Goal: Task Accomplishment & Management: Use online tool/utility

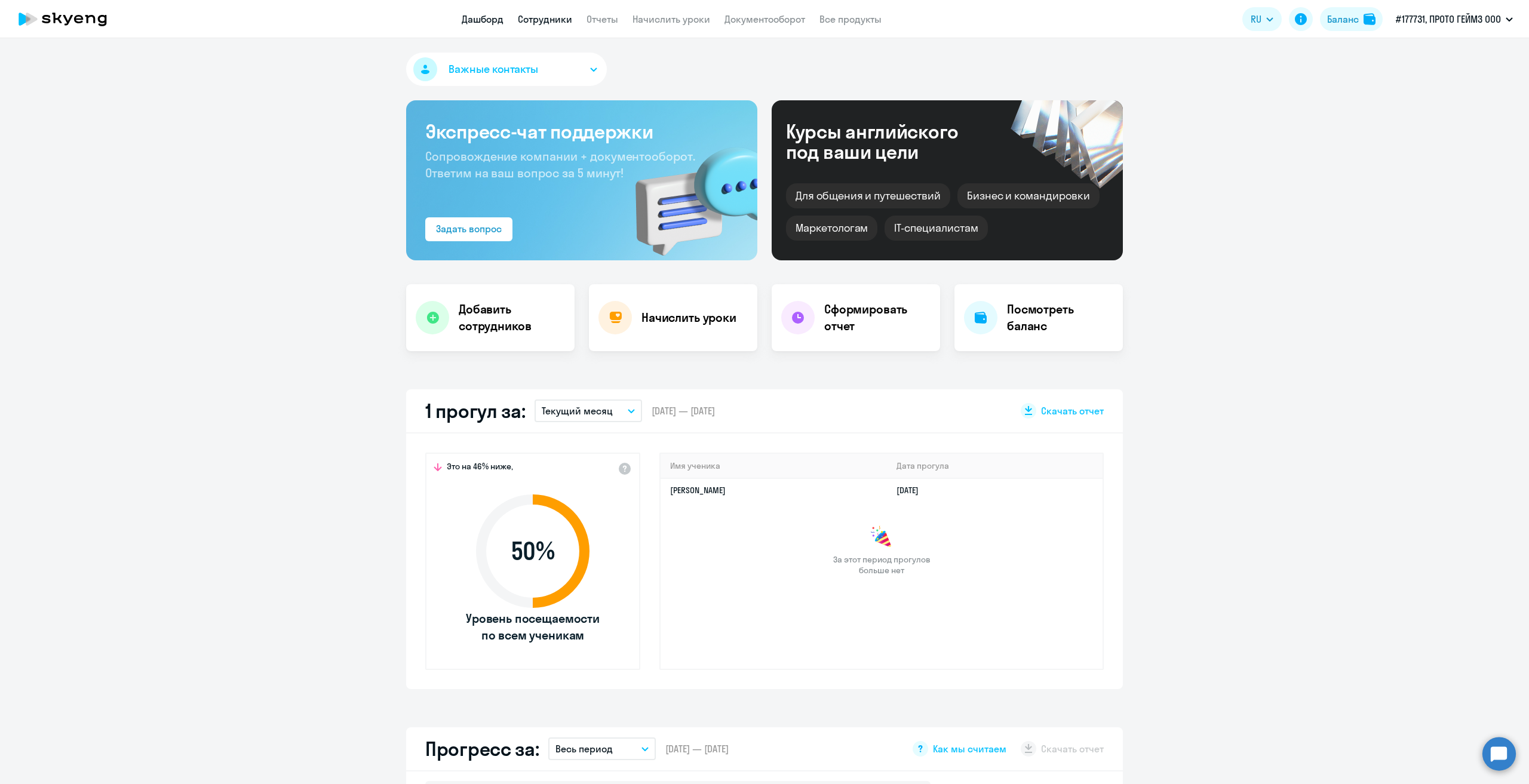
click at [562, 23] on link "Сотрудники" at bounding box center [545, 19] width 54 height 12
select select "30"
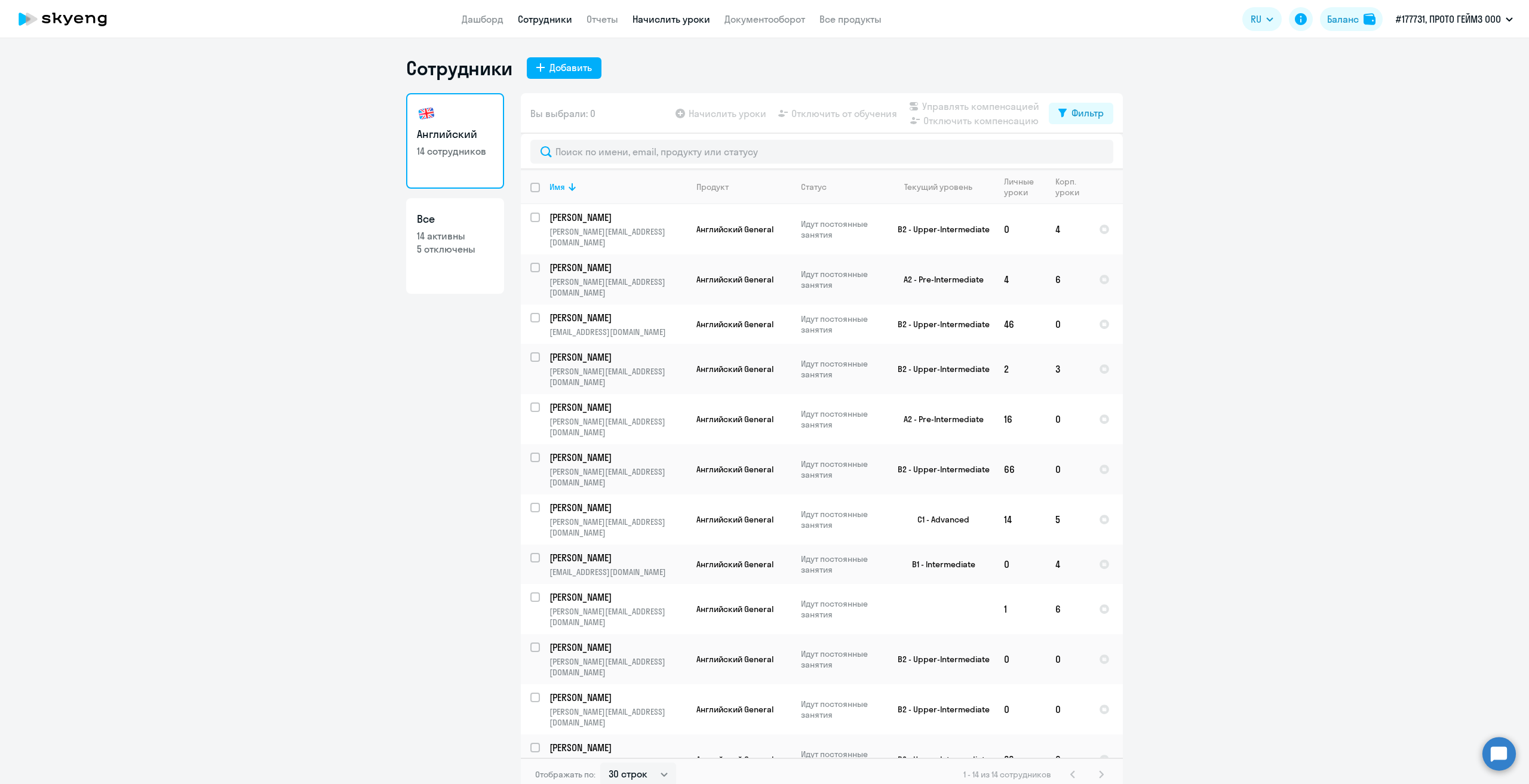
click at [648, 20] on link "Начислить уроки" at bounding box center [671, 19] width 78 height 12
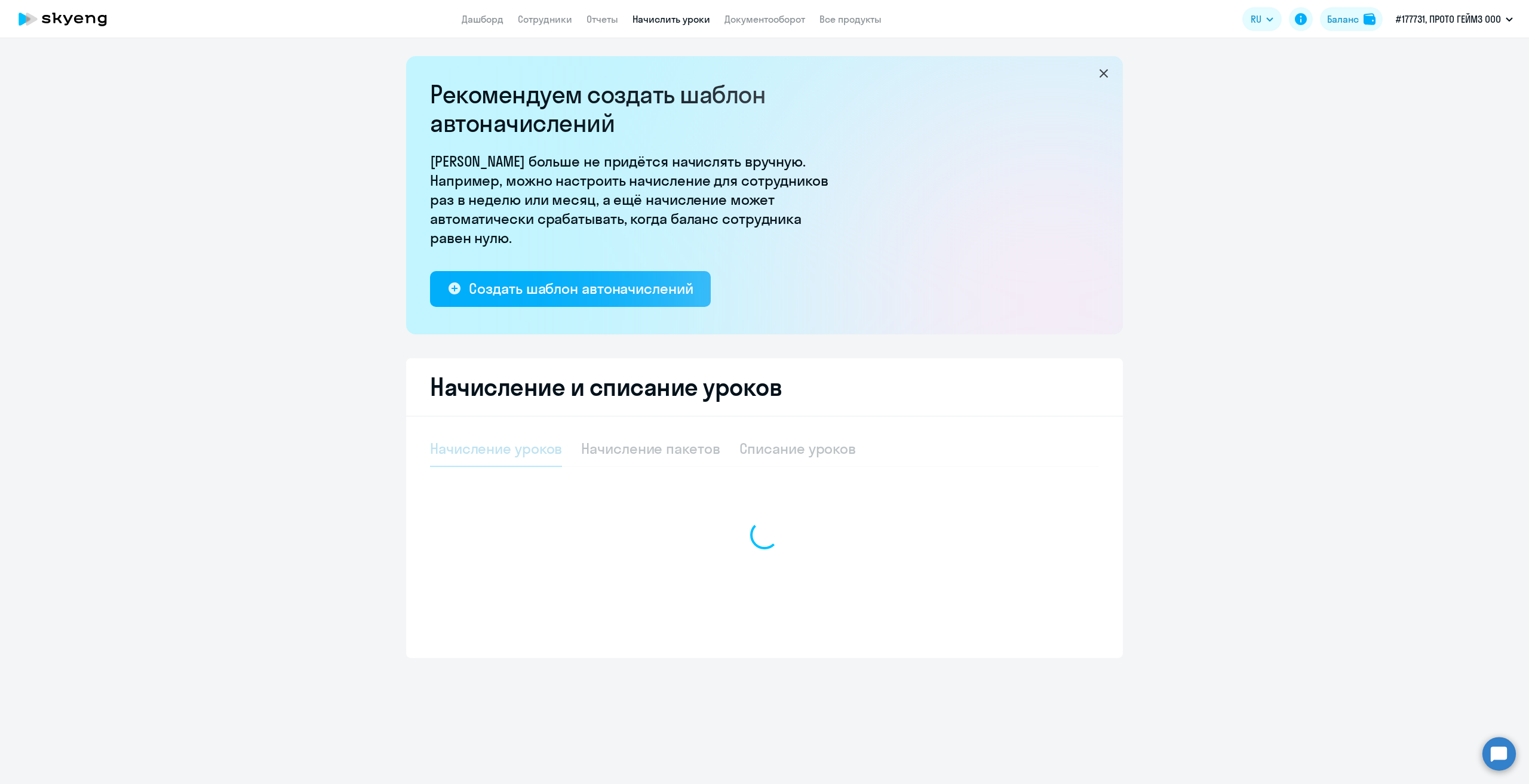
select select "10"
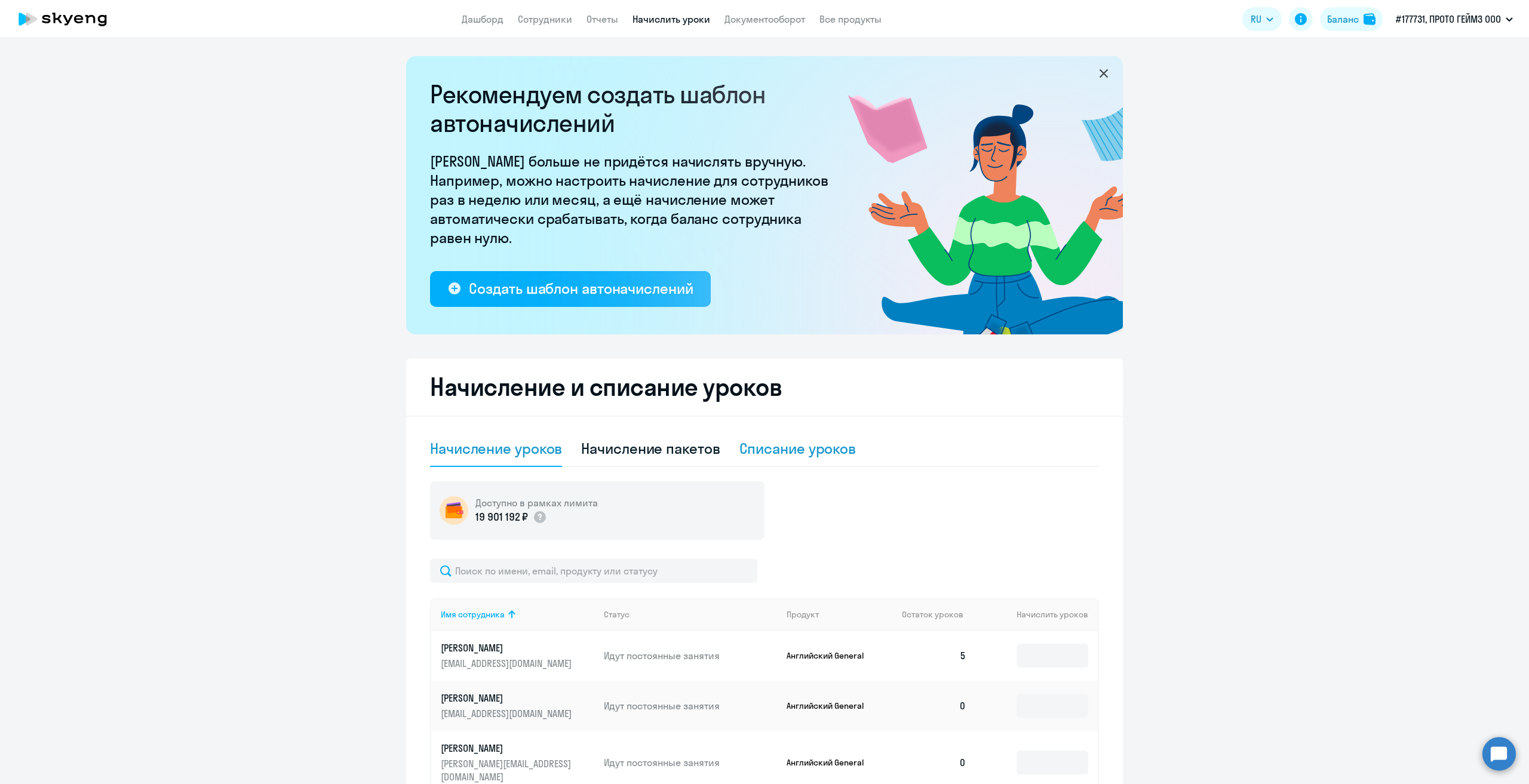
click at [799, 452] on div "Списание уроков" at bounding box center [798, 448] width 117 height 19
select select "10"
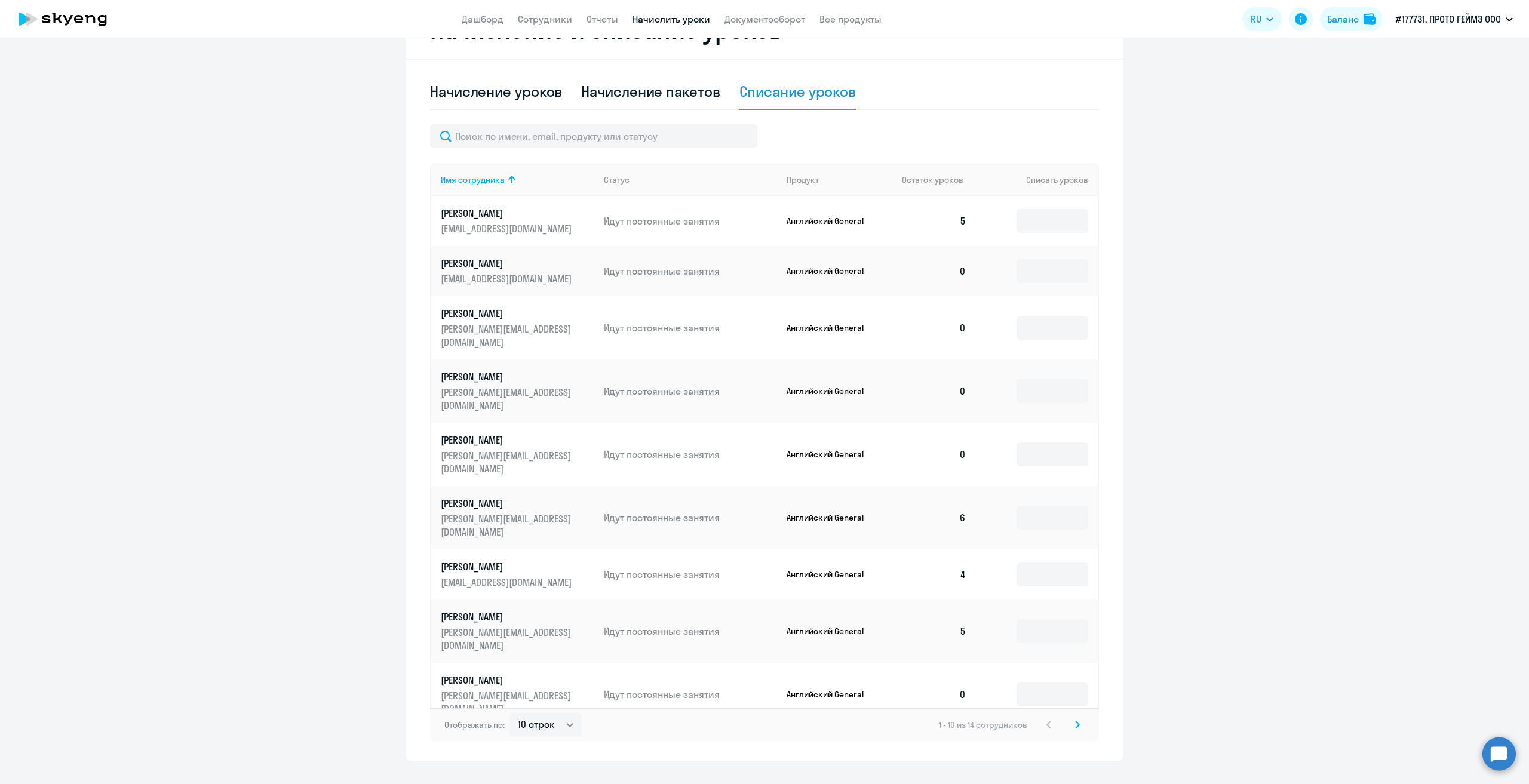
scroll to position [358, 0]
click at [1037, 618] on input at bounding box center [1052, 630] width 71 height 24
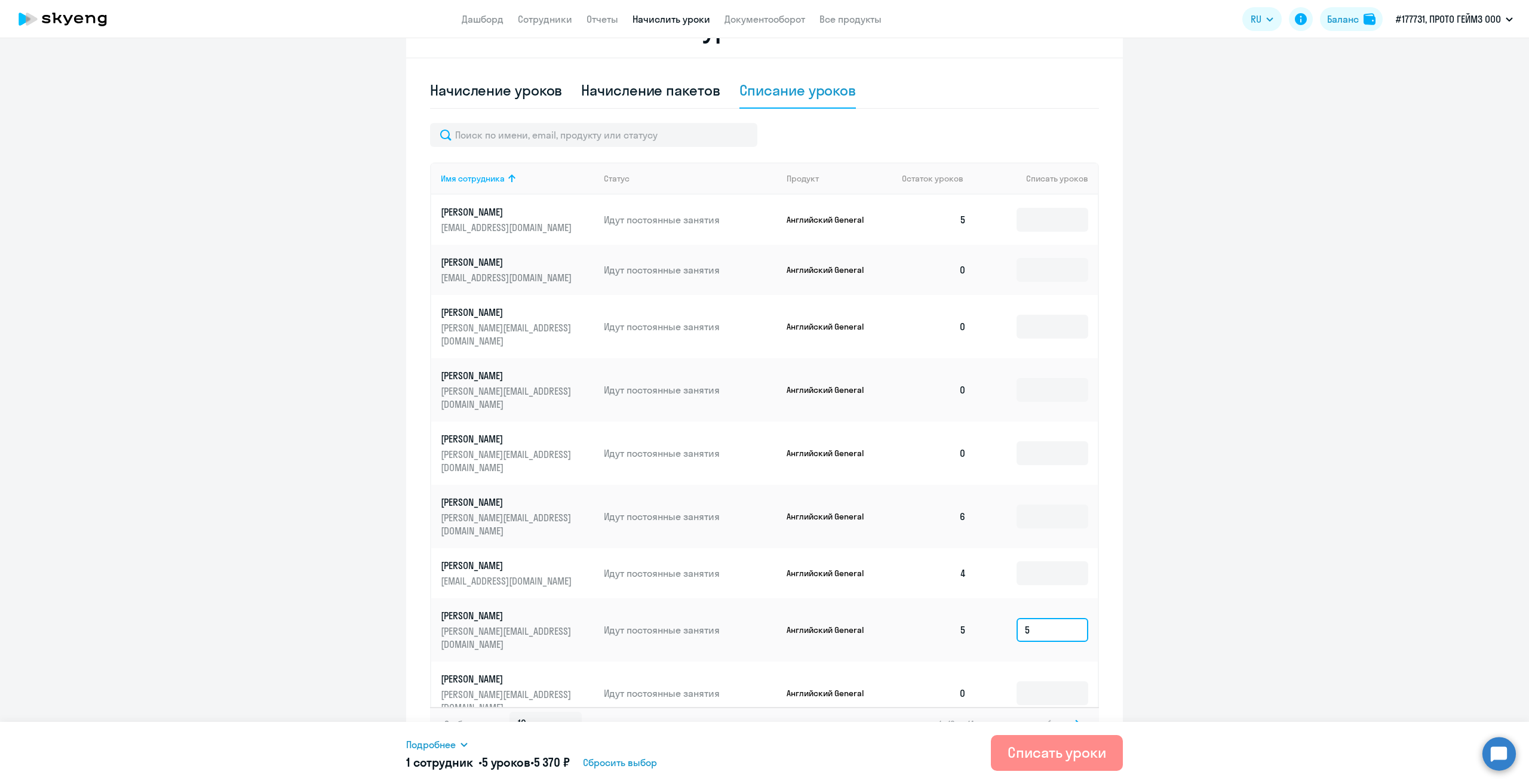
type input "5"
click at [1069, 760] on div "Списать уроки" at bounding box center [1057, 752] width 98 height 19
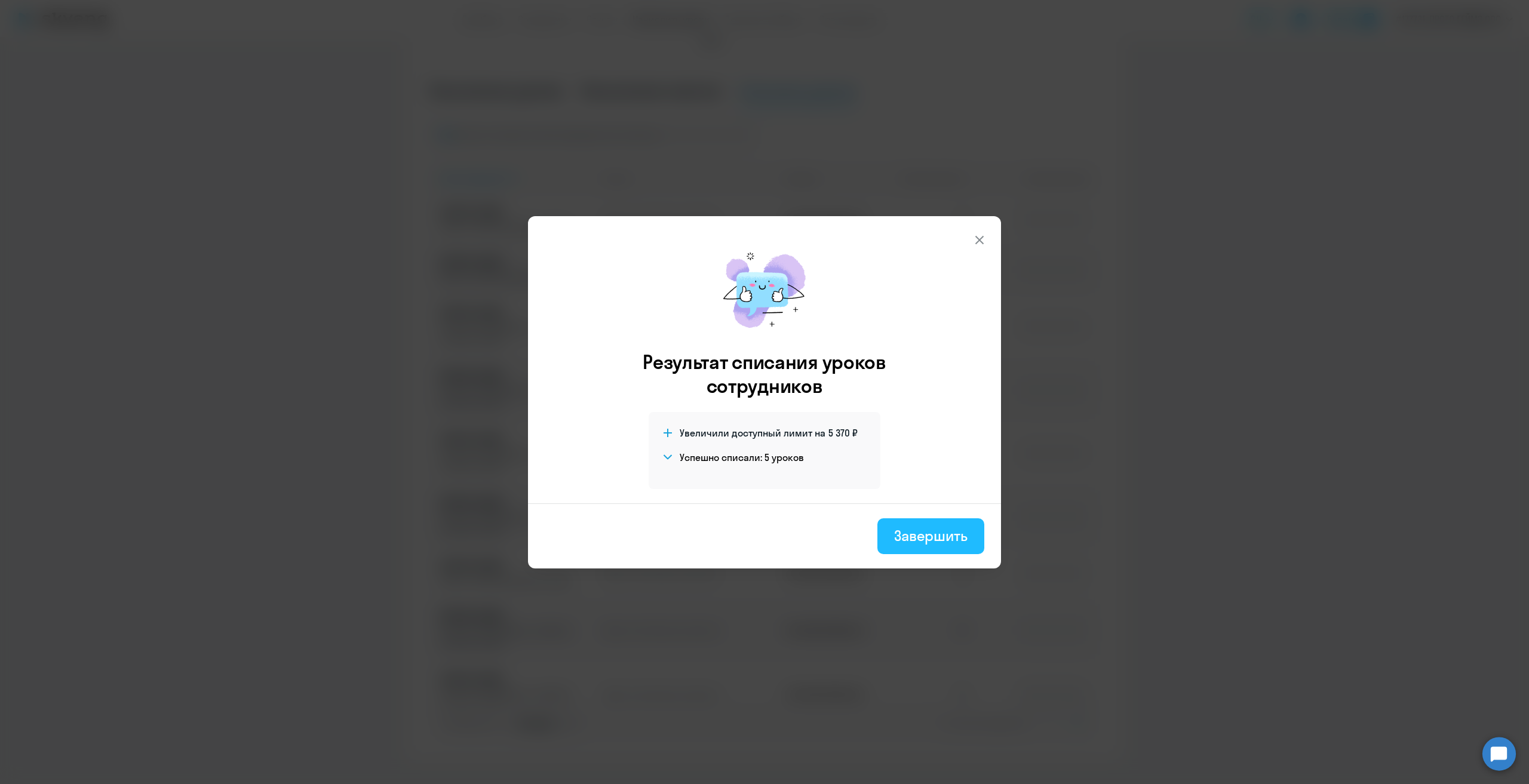
click at [940, 544] on div "Завершить" at bounding box center [931, 535] width 74 height 19
